Goal: Find specific page/section: Find specific page/section

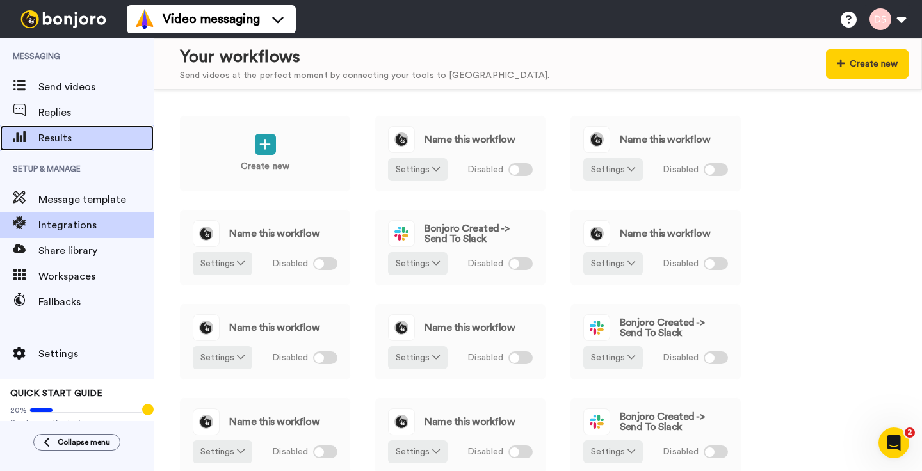
click at [54, 139] on span "Results" at bounding box center [95, 138] width 115 height 15
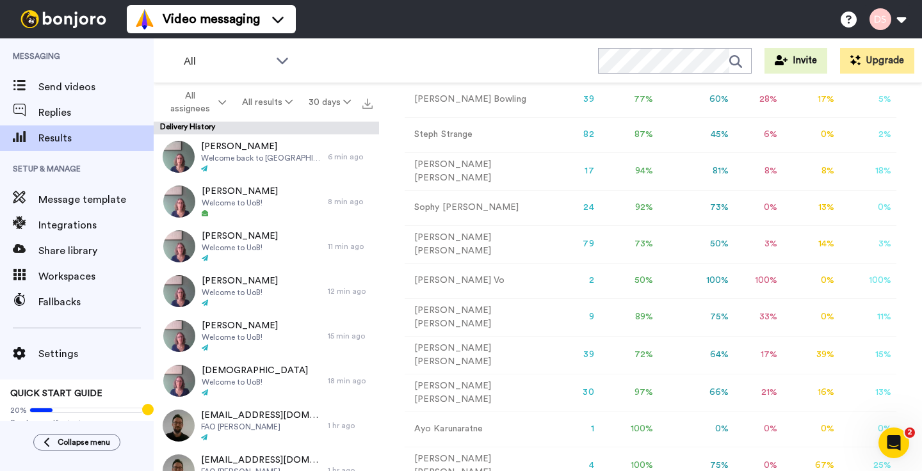
scroll to position [318, 0]
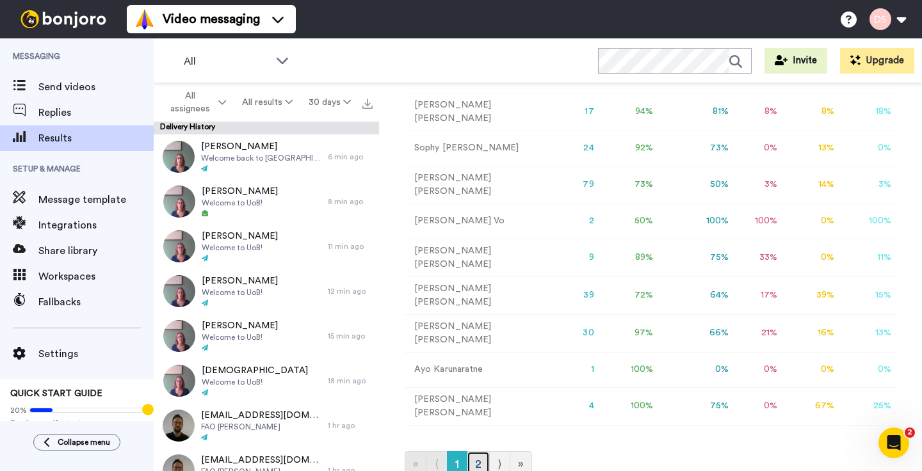
click at [473, 451] on link "2" at bounding box center [478, 464] width 23 height 26
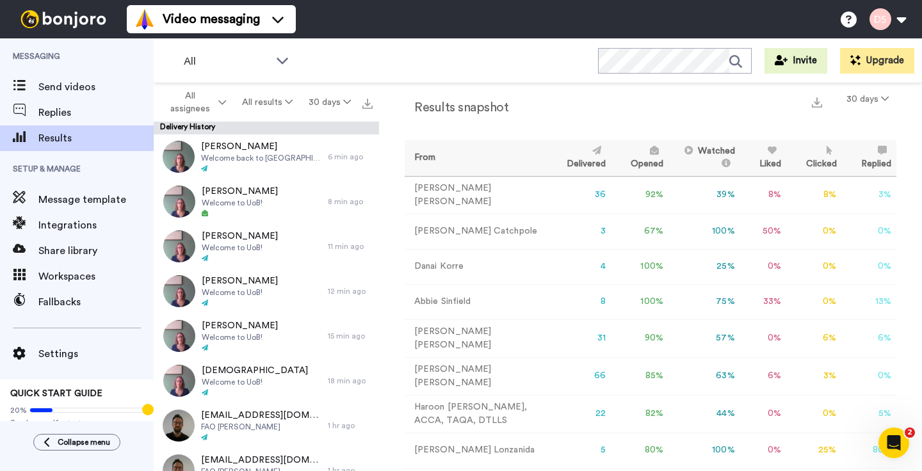
scroll to position [20, 0]
